Goal: Task Accomplishment & Management: Complete application form

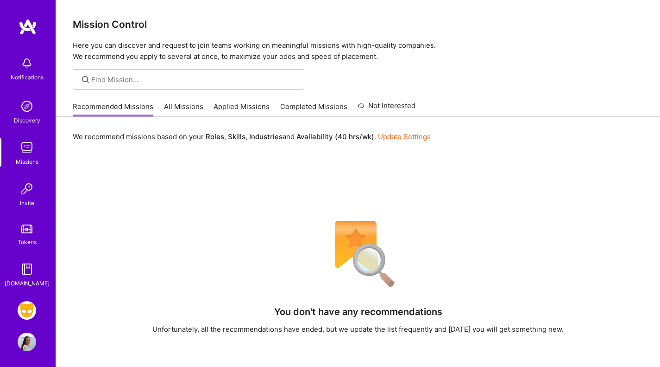
click at [19, 306] on img at bounding box center [27, 310] width 19 height 19
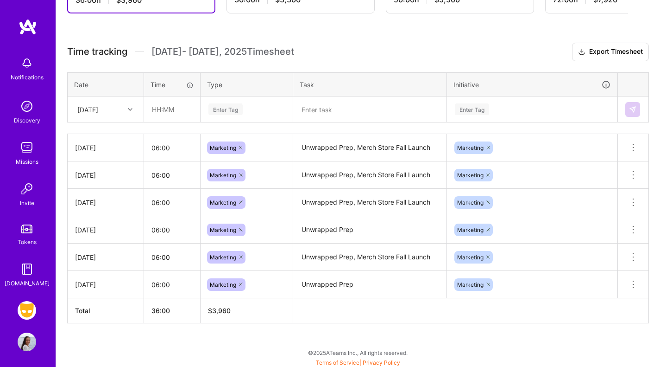
scroll to position [226, 0]
click at [98, 109] on div "[DATE]" at bounding box center [87, 109] width 21 height 10
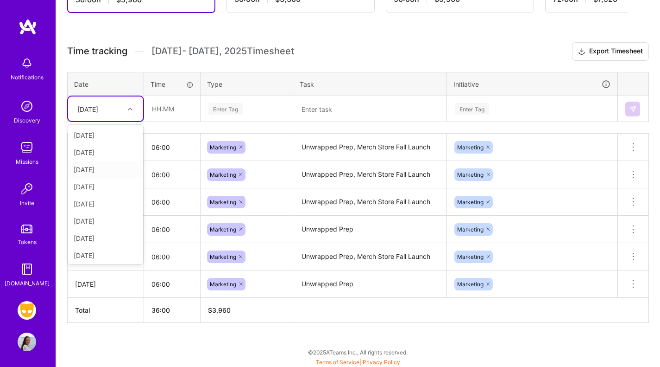
scroll to position [36, 0]
click at [101, 256] on div "[DATE]" at bounding box center [105, 253] width 75 height 17
click at [173, 108] on input "text" at bounding box center [172, 108] width 55 height 25
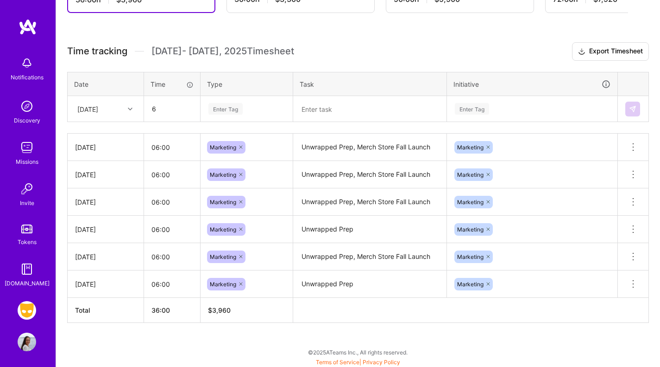
type input "06:00"
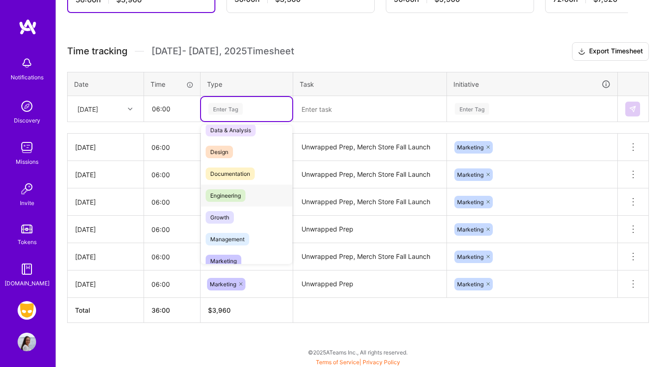
scroll to position [36, 0]
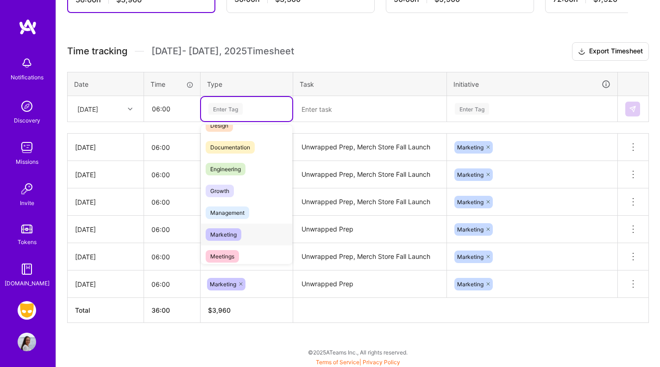
click at [230, 229] on span "Marketing" at bounding box center [224, 234] width 36 height 13
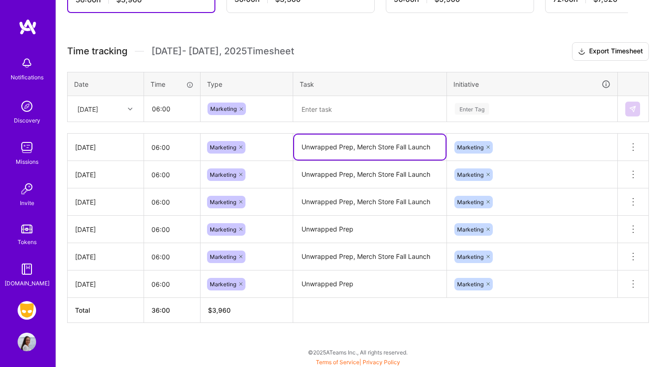
drag, startPoint x: 430, startPoint y: 145, endPoint x: 298, endPoint y: 151, distance: 132.7
click at [298, 151] on textarea "Unwrapped Prep, Merch Store Fall Launch" at bounding box center [370, 146] width 152 height 25
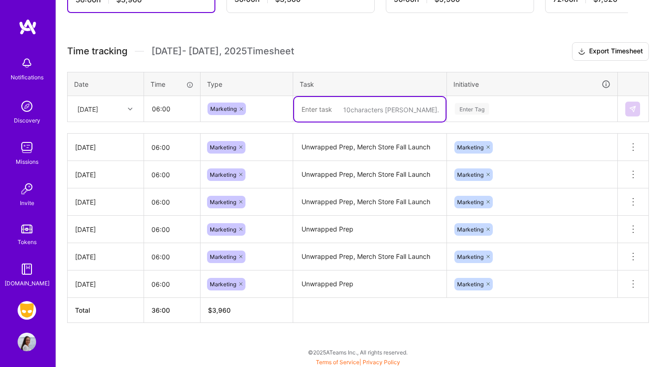
click at [318, 110] on textarea at bounding box center [370, 109] width 152 height 25
paste textarea "Unwrapped Prep, Merch Store Fall Launch"
type textarea "Unwrapped Prep, Merch Store Fall Launch"
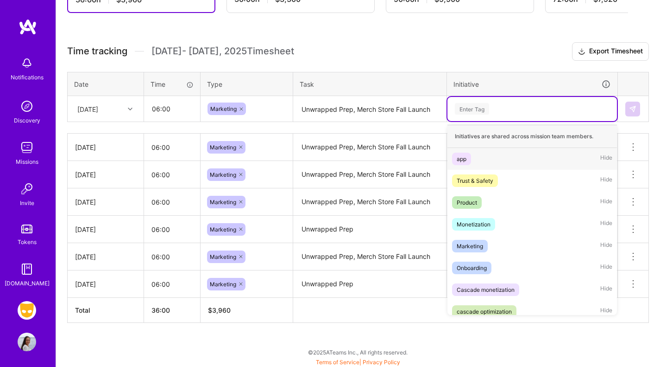
click at [473, 114] on div "Enter Tag" at bounding box center [472, 109] width 34 height 14
click at [477, 251] on span "Marketing" at bounding box center [470, 246] width 36 height 13
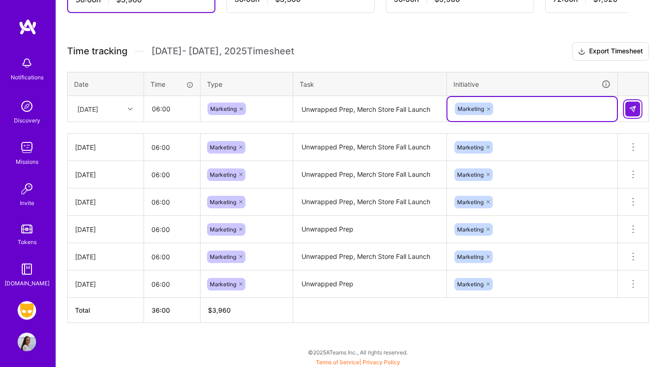
click at [630, 108] on img at bounding box center [632, 108] width 7 height 7
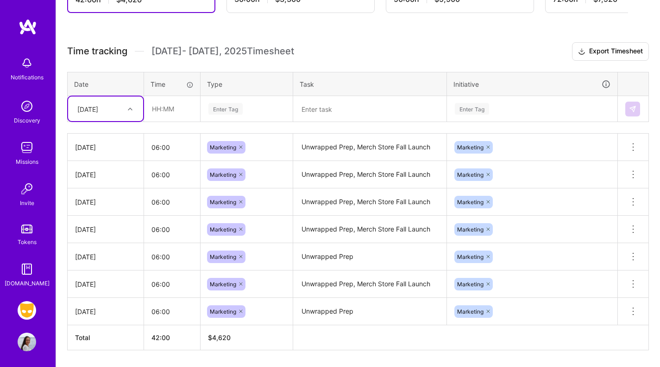
click at [98, 110] on div "[DATE]" at bounding box center [87, 109] width 21 height 10
click at [99, 247] on div "[DATE]" at bounding box center [105, 253] width 75 height 17
click at [159, 116] on input "text" at bounding box center [172, 108] width 55 height 25
type input "06:00"
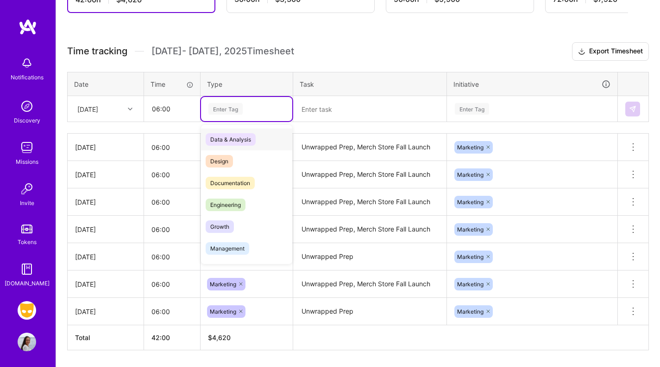
click at [215, 108] on div "Enter Tag" at bounding box center [226, 109] width 34 height 14
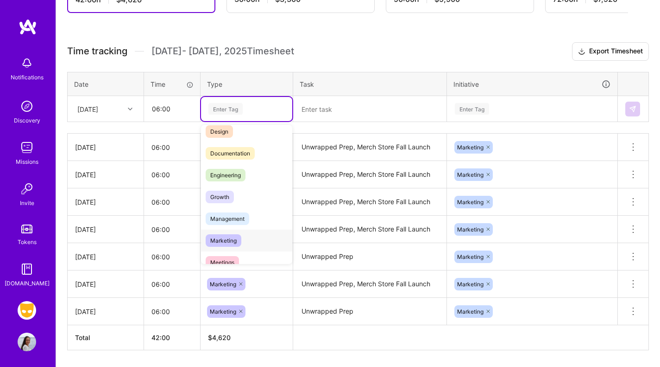
click at [236, 232] on div "Marketing" at bounding box center [246, 240] width 91 height 22
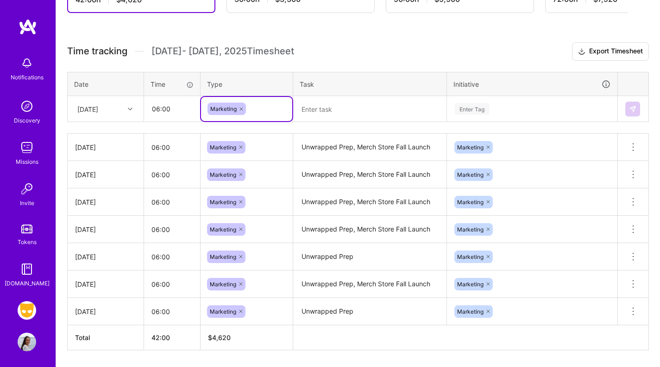
click at [337, 114] on textarea at bounding box center [370, 109] width 152 height 25
paste textarea "Unwrapped Prep, Merch Store Fall Launch"
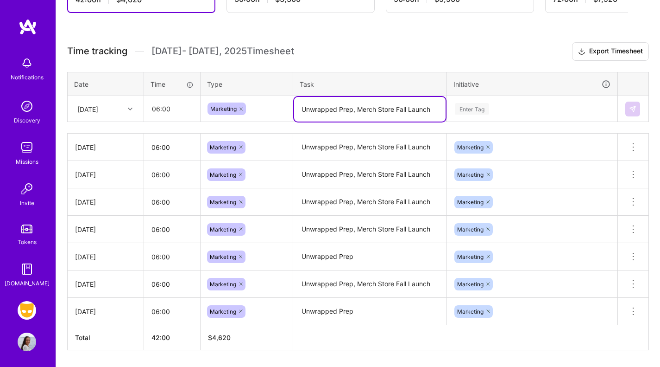
type textarea "Unwrapped Prep, Merch Store Fall Launch"
click at [467, 108] on div "Enter Tag" at bounding box center [472, 109] width 34 height 14
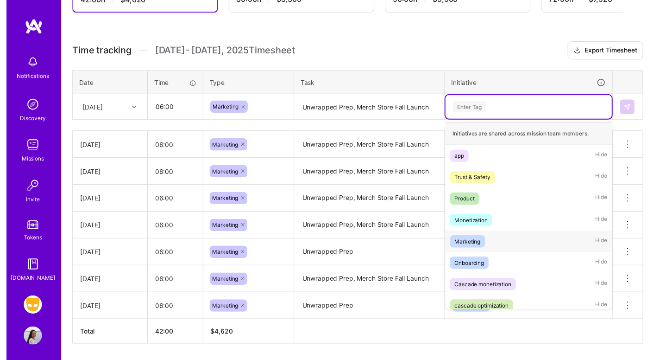
scroll to position [7, 0]
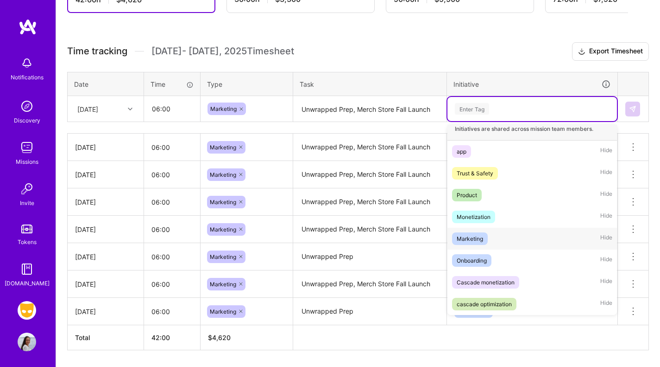
click at [492, 237] on div "Marketing Hide" at bounding box center [533, 239] width 170 height 22
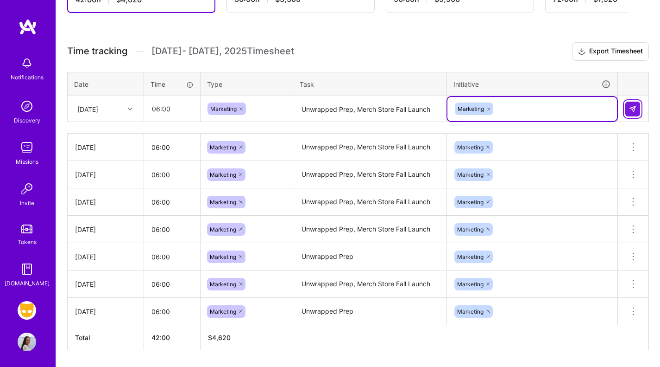
click at [635, 108] on img at bounding box center [632, 108] width 7 height 7
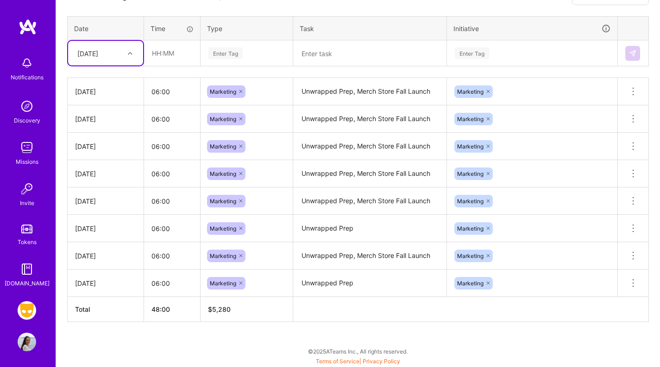
scroll to position [160, 0]
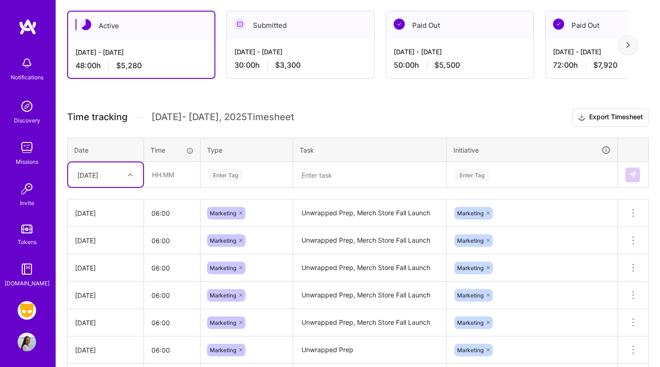
click at [98, 171] on div "[DATE]" at bounding box center [87, 175] width 21 height 10
click at [275, 112] on span "[DATE] - [DATE] Timesheet" at bounding box center [223, 117] width 143 height 12
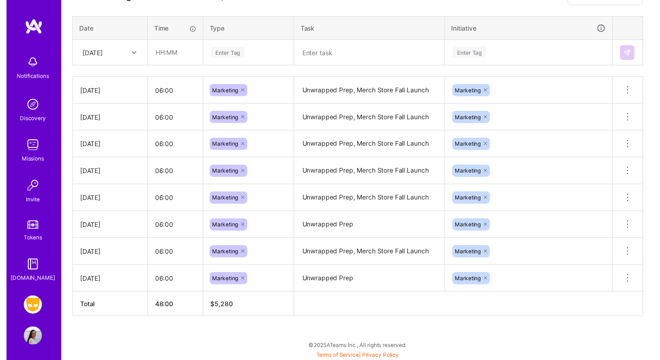
scroll to position [0, 0]
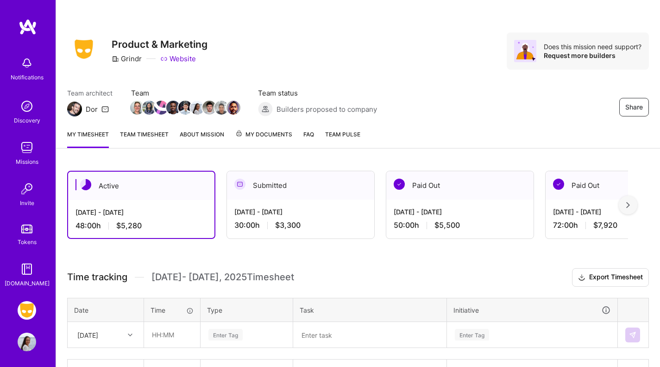
click at [156, 138] on link "Team timesheet" at bounding box center [144, 138] width 49 height 19
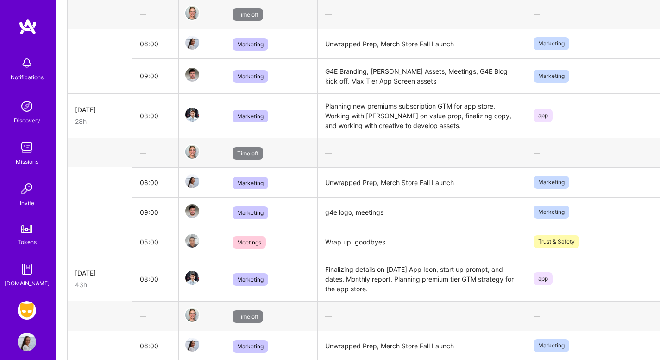
scroll to position [377, 0]
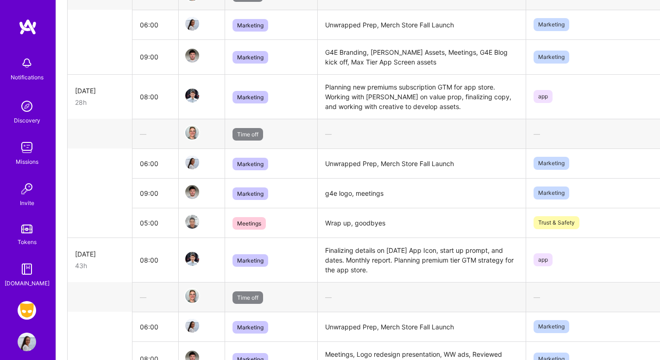
click at [306, 264] on td "Marketing" at bounding box center [271, 259] width 93 height 44
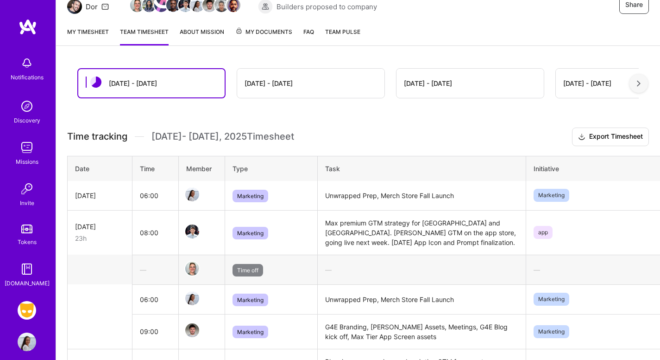
scroll to position [0, 0]
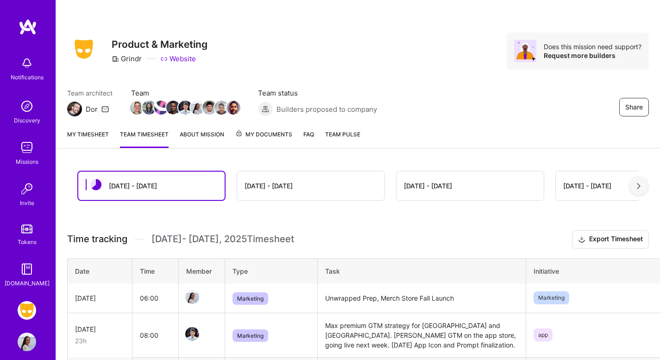
click at [73, 140] on link "My timesheet" at bounding box center [88, 138] width 42 height 19
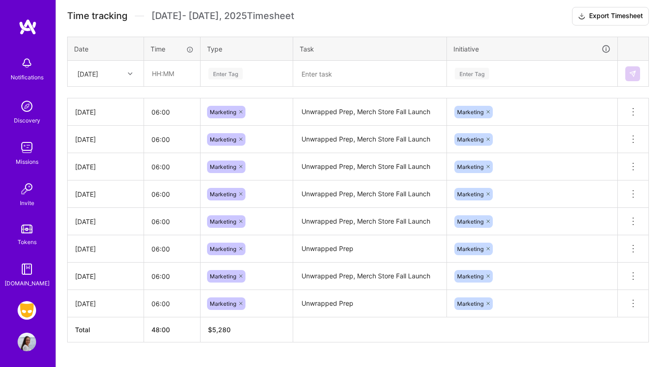
scroll to position [281, 0]
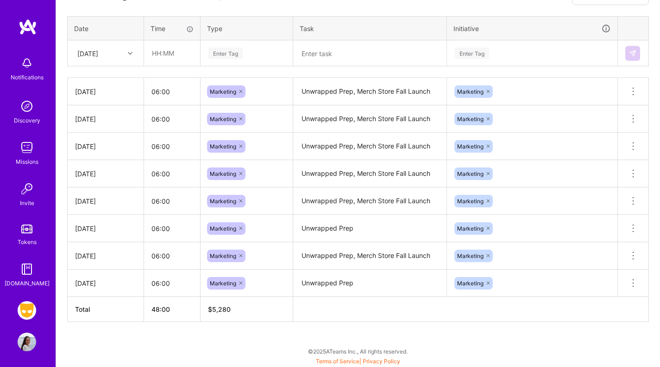
click at [438, 121] on textarea "Unwrapped Prep, Merch Store Fall Launch" at bounding box center [370, 118] width 152 height 25
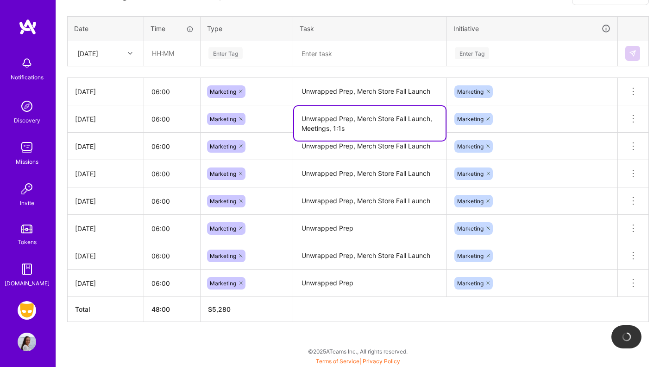
type textarea "Unwrapped Prep, Merch Store Fall Launch, Meetings, 1:1s"
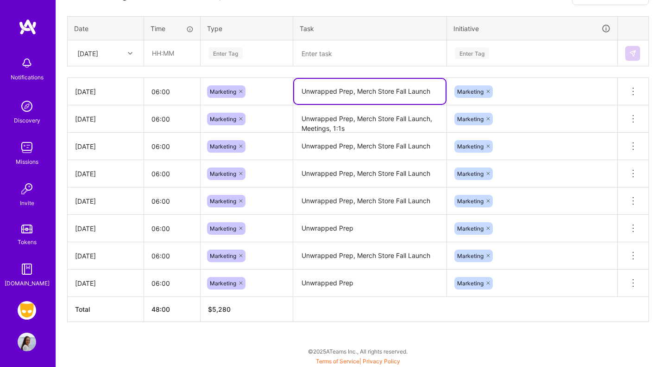
click at [411, 96] on textarea "Unwrapped Prep, Merch Store Fall Launch" at bounding box center [370, 91] width 152 height 25
click at [432, 92] on textarea "Unwrapped Prep, Merch Store Fall Launch" at bounding box center [370, 91] width 152 height 25
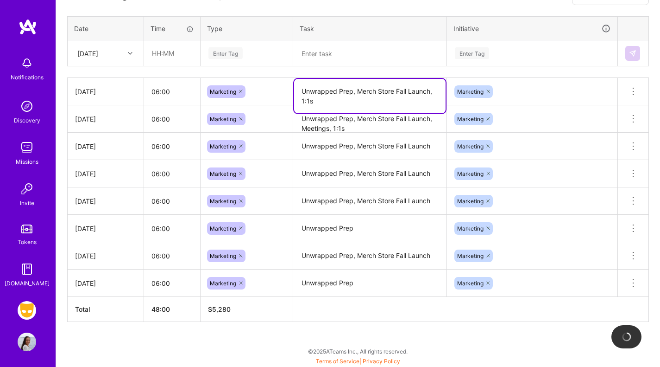
type textarea "Unwrapped Prep, Merch Store Fall Launch, 1:1s"
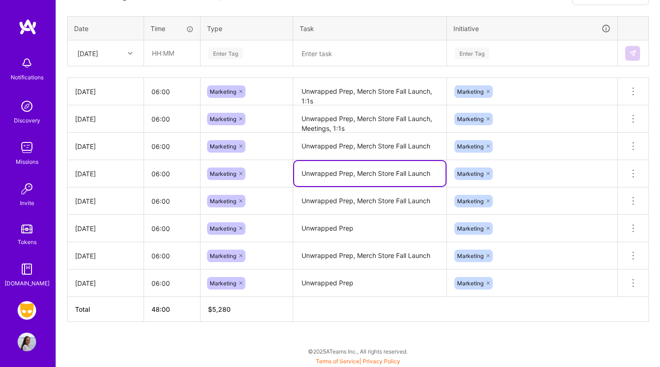
click at [394, 162] on textarea "Unwrapped Prep, Merch Store Fall Launch" at bounding box center [370, 173] width 152 height 25
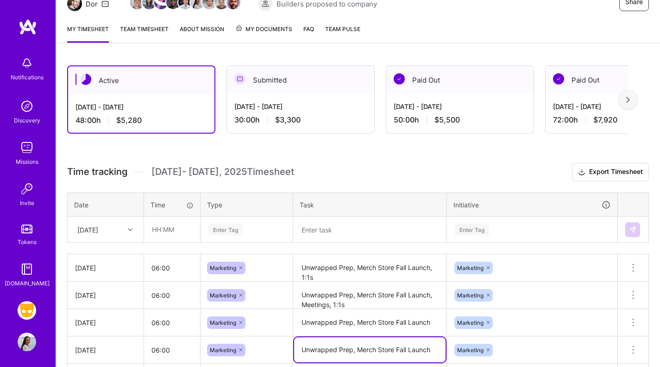
scroll to position [0, 0]
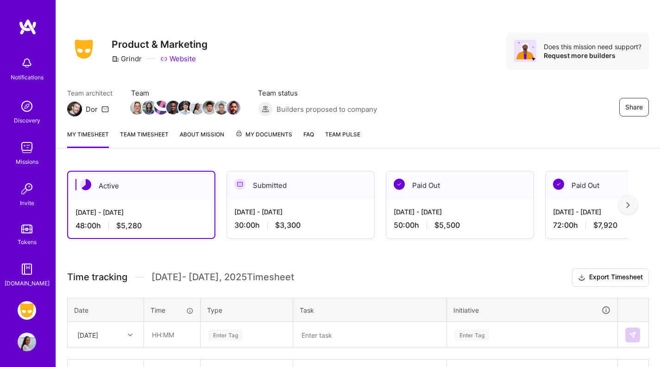
click at [345, 116] on div "Share Product & Marketing Grindr Website Does this mission need support? Reques…" at bounding box center [358, 61] width 604 height 122
click at [214, 136] on link "About Mission" at bounding box center [202, 138] width 44 height 19
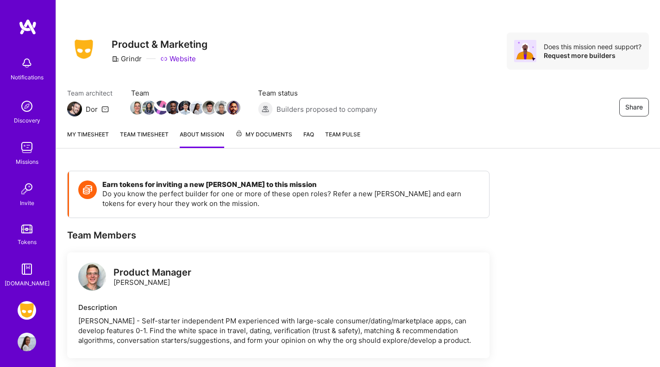
click at [82, 130] on link "My timesheet" at bounding box center [88, 138] width 42 height 19
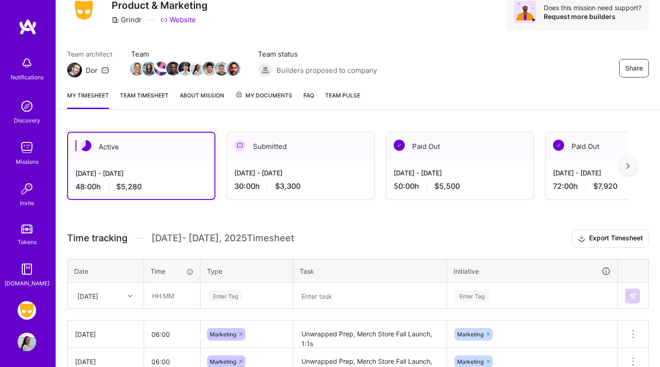
scroll to position [38, 0]
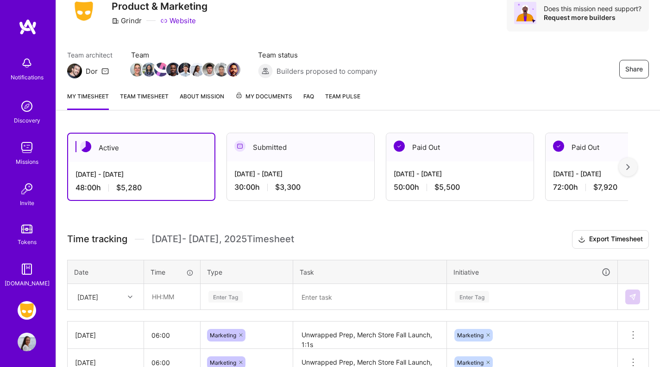
click at [630, 167] on img at bounding box center [629, 167] width 4 height 6
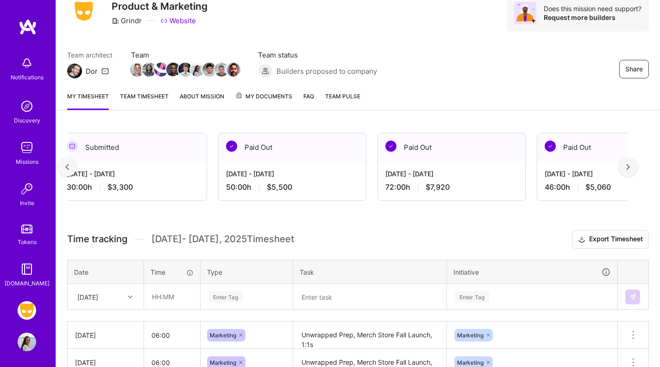
click at [630, 167] on img at bounding box center [629, 167] width 4 height 6
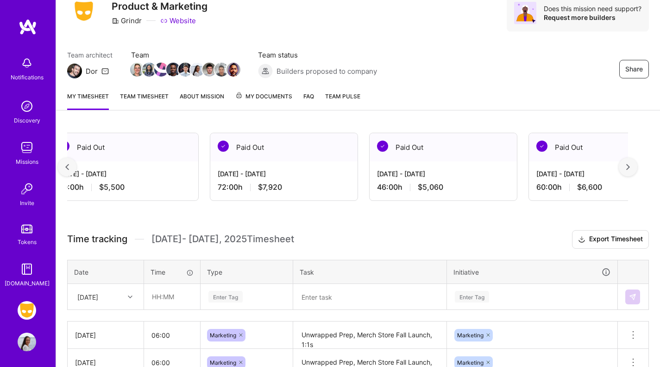
click at [630, 167] on img at bounding box center [629, 167] width 4 height 6
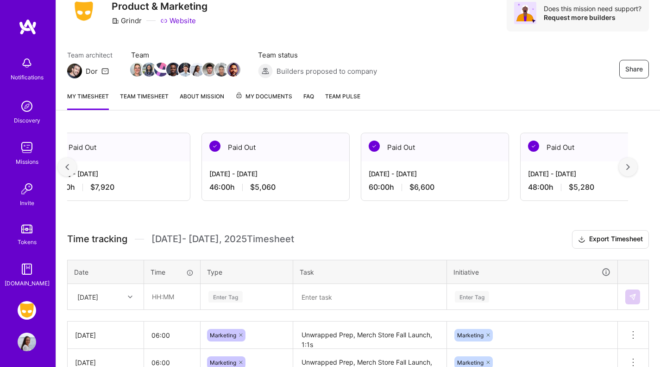
click at [630, 167] on img at bounding box center [629, 167] width 4 height 6
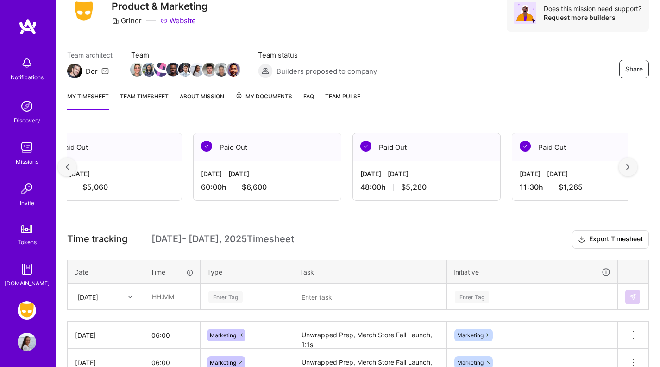
click at [630, 167] on img at bounding box center [629, 167] width 4 height 6
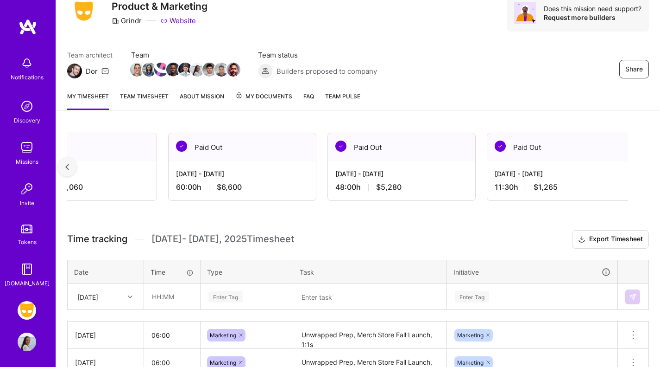
scroll to position [0, 697]
click at [634, 167] on div "[DATE] - [DATE] 11:30 h $1,265" at bounding box center [560, 180] width 147 height 38
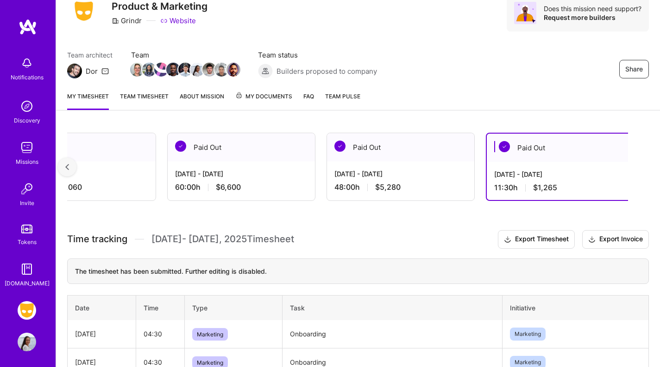
click at [69, 168] on div at bounding box center [67, 167] width 19 height 19
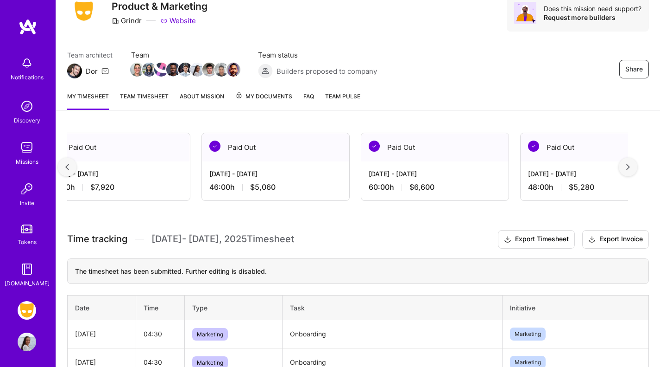
click at [69, 168] on div at bounding box center [67, 167] width 19 height 19
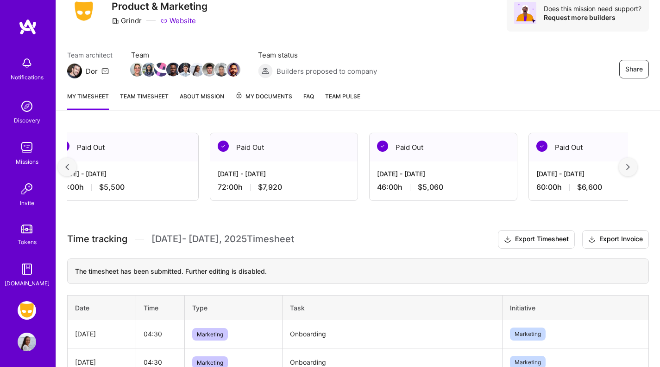
click at [69, 168] on div at bounding box center [67, 167] width 19 height 19
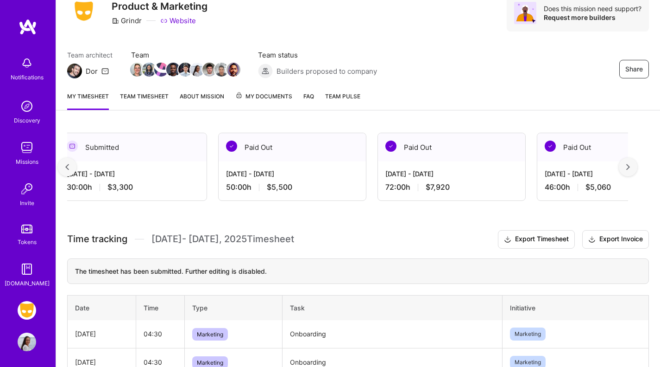
click at [69, 168] on div at bounding box center [67, 167] width 19 height 19
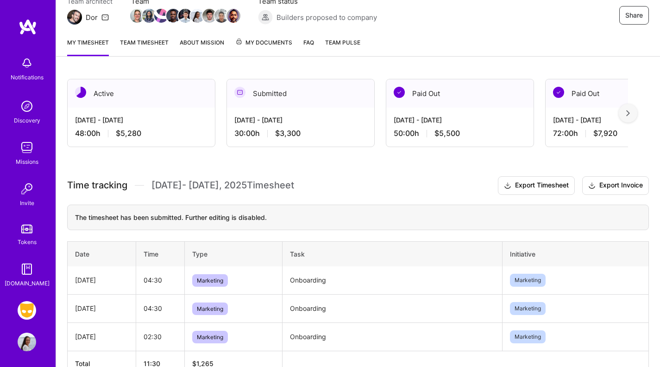
scroll to position [146, 0]
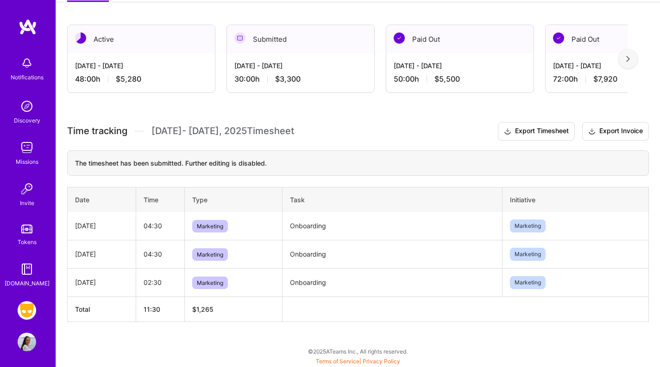
click at [151, 75] on div "48:00 h $5,280" at bounding box center [141, 79] width 133 height 10
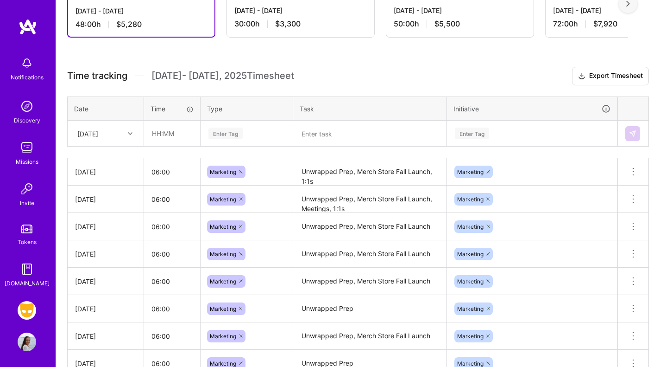
scroll to position [281, 0]
